Goal: Find specific page/section: Find specific page/section

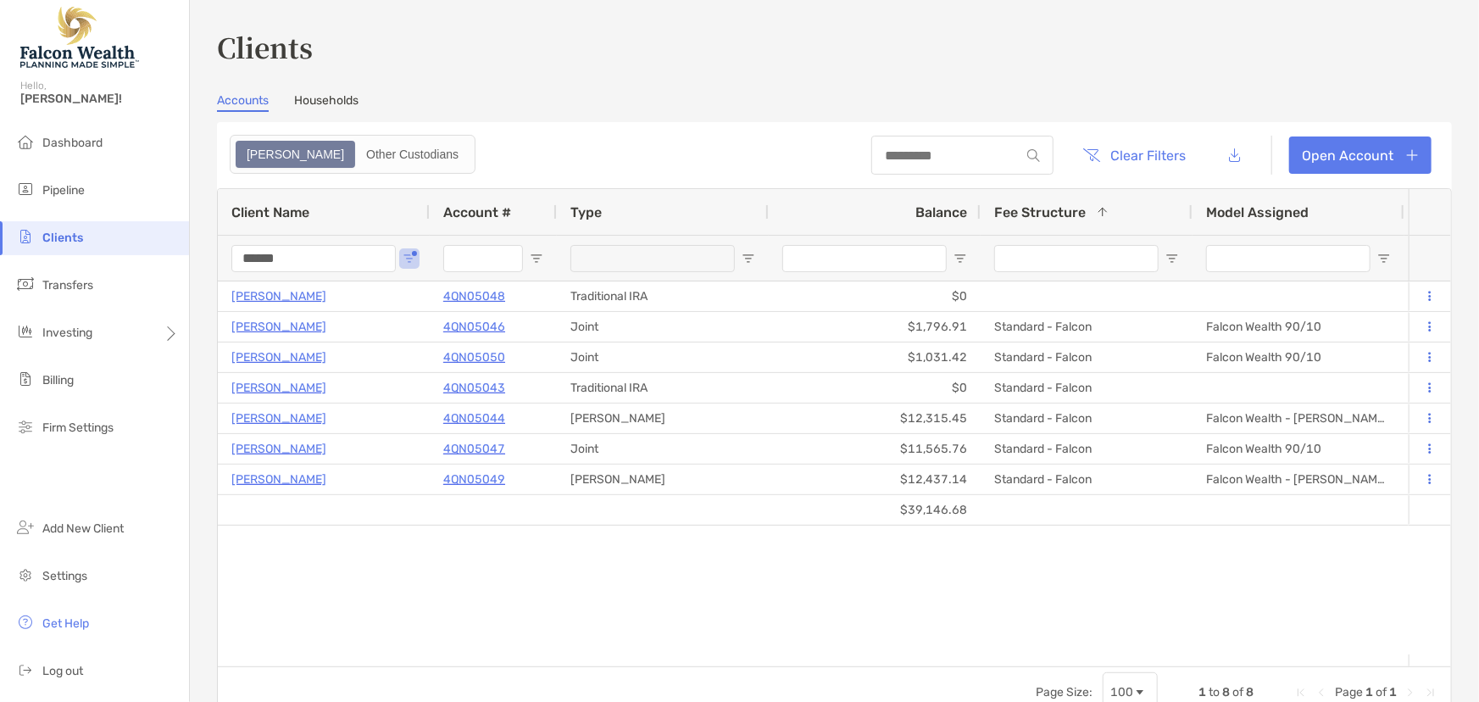
click at [64, 235] on span "Clients" at bounding box center [62, 238] width 41 height 14
click at [361, 255] on input "******" at bounding box center [313, 258] width 164 height 27
drag, startPoint x: 359, startPoint y: 255, endPoint x: 161, endPoint y: 263, distance: 198.5
click at [161, 263] on div "Clients Hello, Marc! Dashboard Pipeline Clients Transfers Investing Billing Fir…" at bounding box center [739, 351] width 1479 height 702
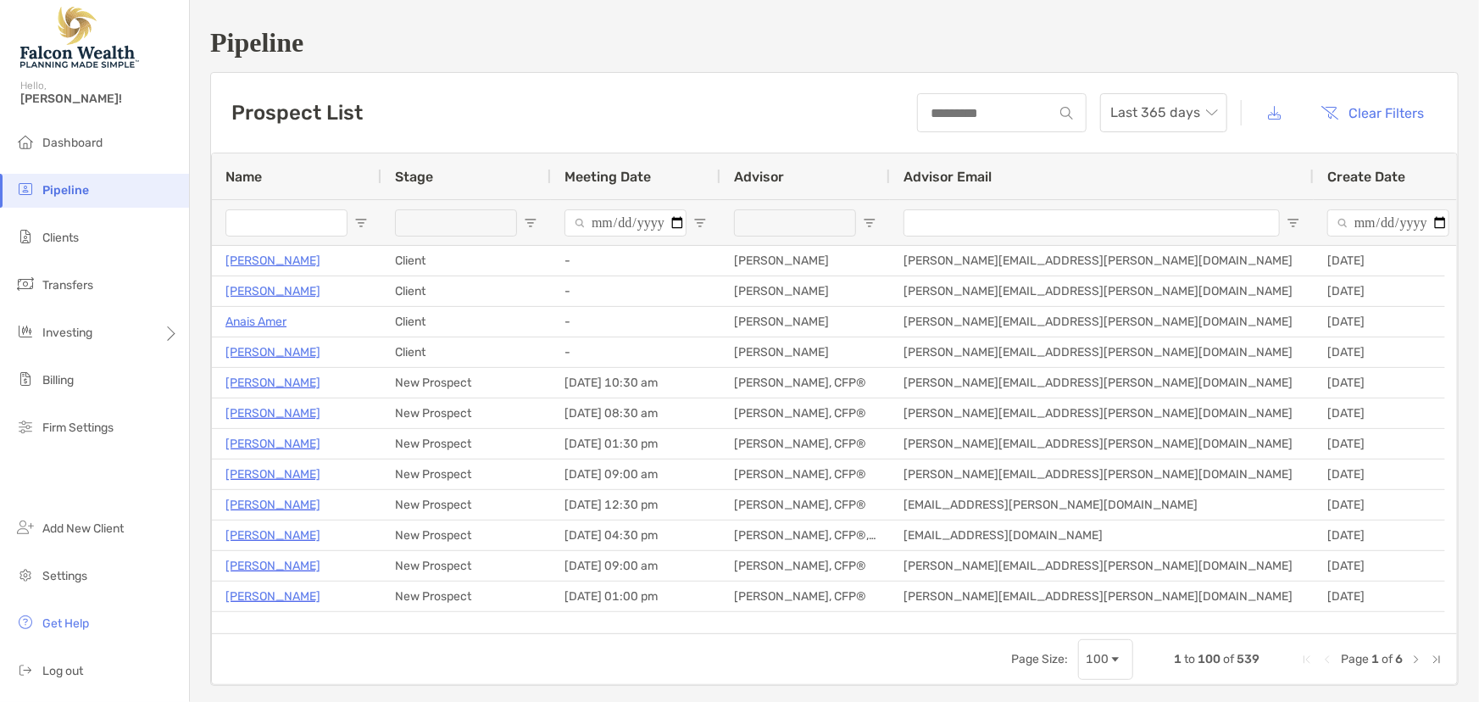
click at [268, 212] on input "Name Filter Input" at bounding box center [286, 222] width 122 height 27
click at [1038, 203] on div at bounding box center [1091, 222] width 376 height 45
drag, startPoint x: 803, startPoint y: 202, endPoint x: 799, endPoint y: 216, distance: 15.0
click at [801, 210] on div at bounding box center [795, 222] width 122 height 45
click at [799, 216] on div at bounding box center [795, 222] width 122 height 27
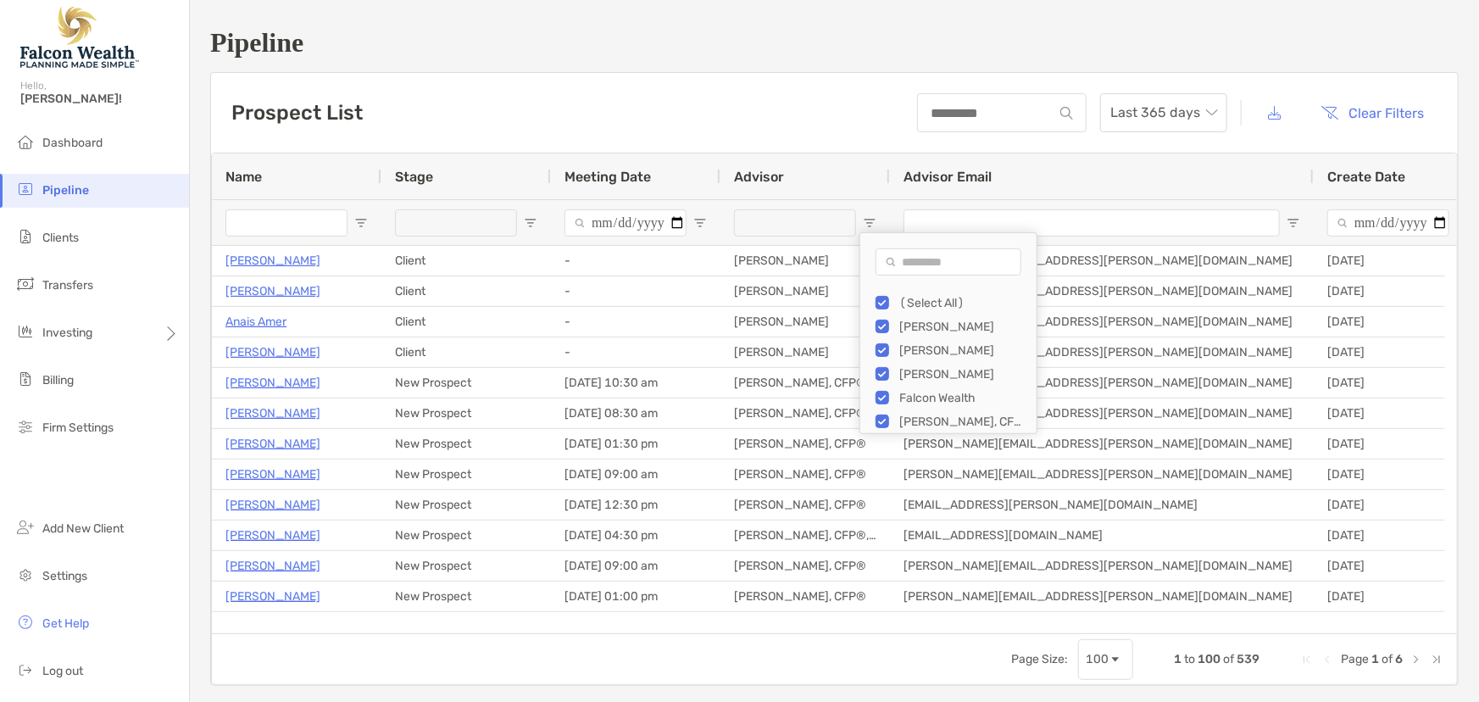
click at [804, 231] on div at bounding box center [795, 222] width 122 height 27
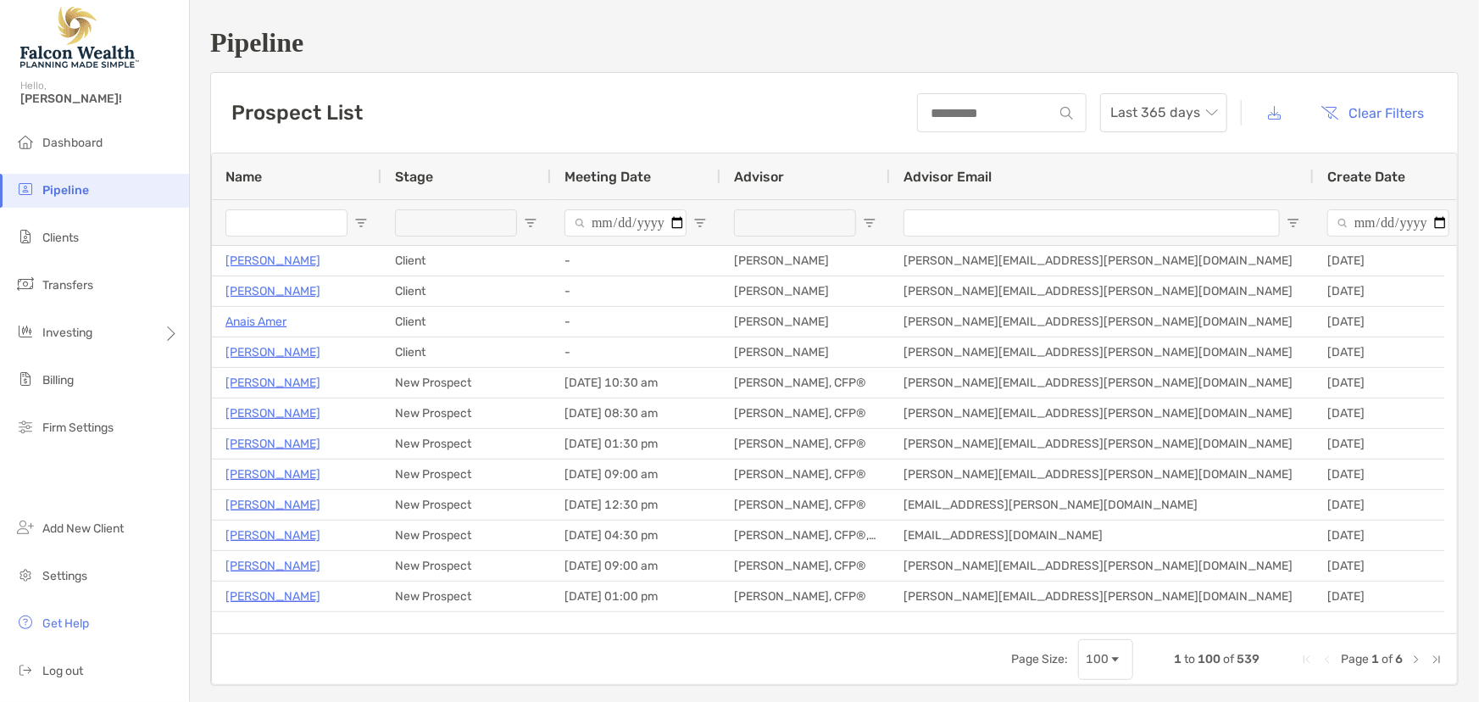
click at [782, 225] on div at bounding box center [795, 222] width 122 height 27
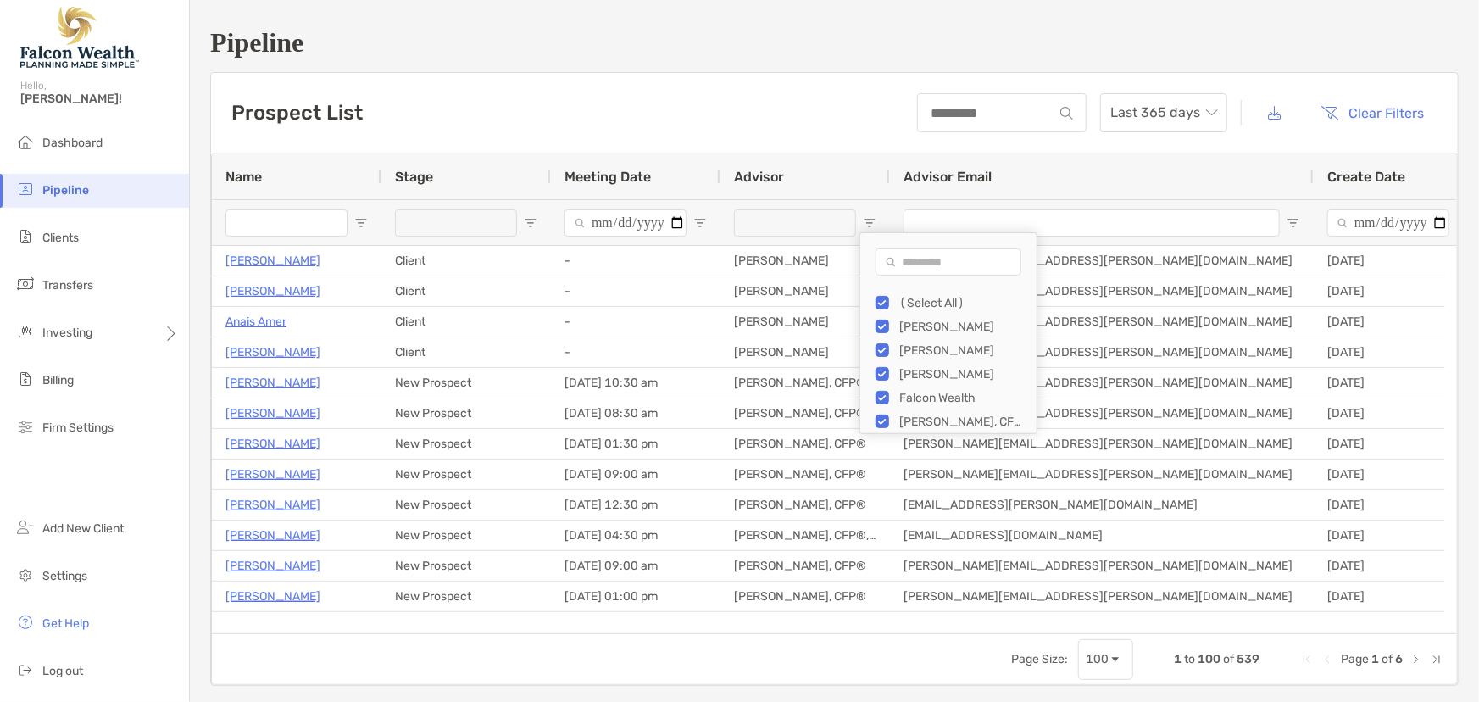
click at [764, 221] on div at bounding box center [795, 222] width 122 height 27
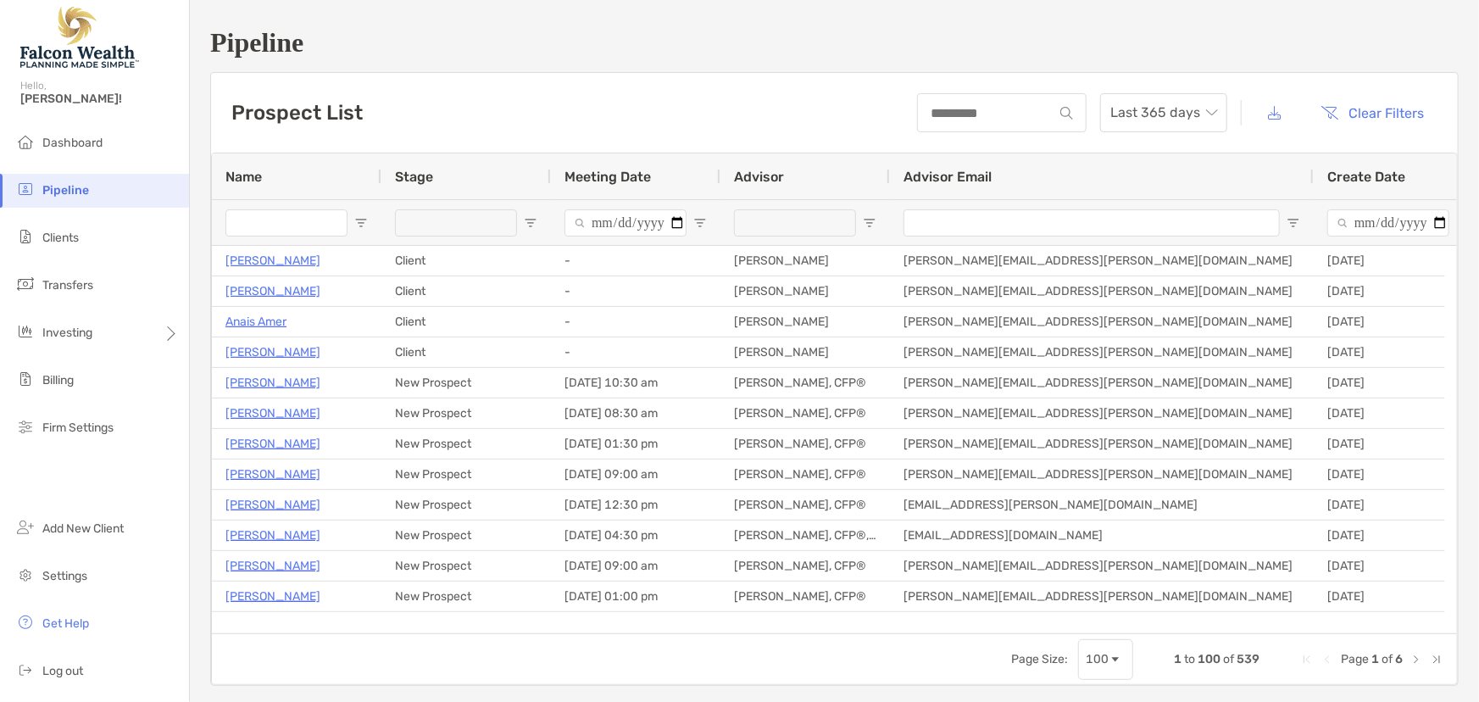
click at [827, 113] on div "Prospect List Last 365 days Clear Filters" at bounding box center [834, 113] width 1247 height 80
click at [787, 225] on div at bounding box center [795, 222] width 122 height 27
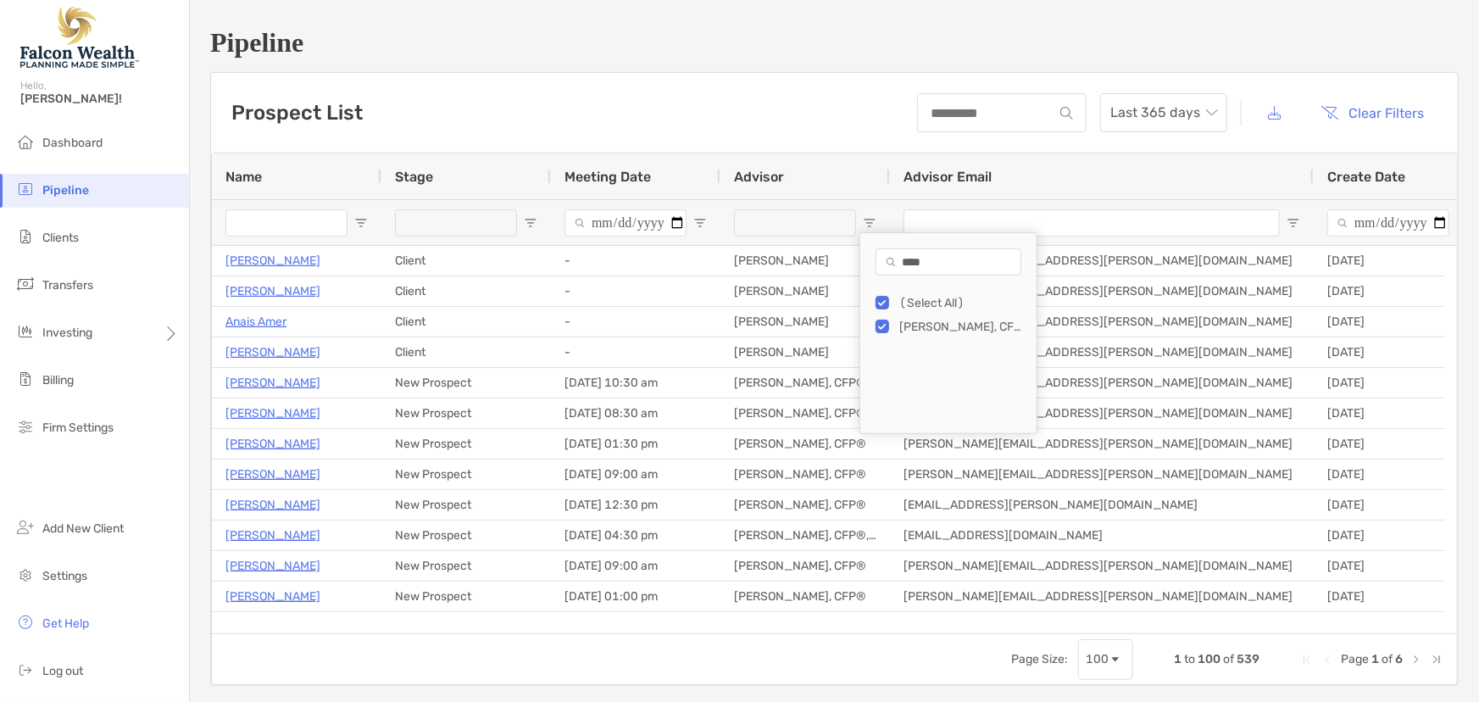
type input "****"
type input "**********"
